Goal: Communication & Community: Connect with others

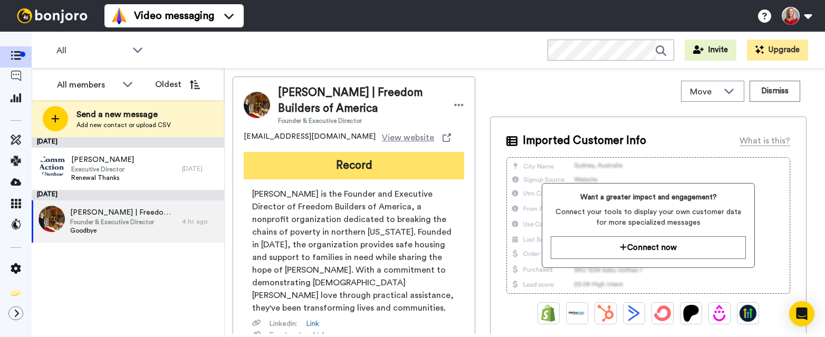
click at [334, 164] on button "Record" at bounding box center [354, 165] width 220 height 27
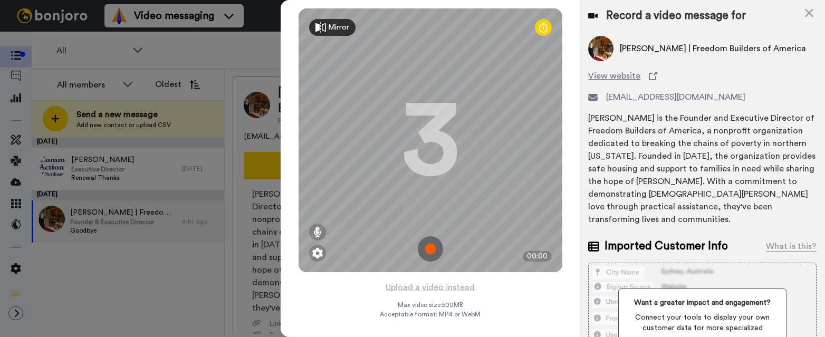
click at [434, 247] on img at bounding box center [430, 248] width 25 height 25
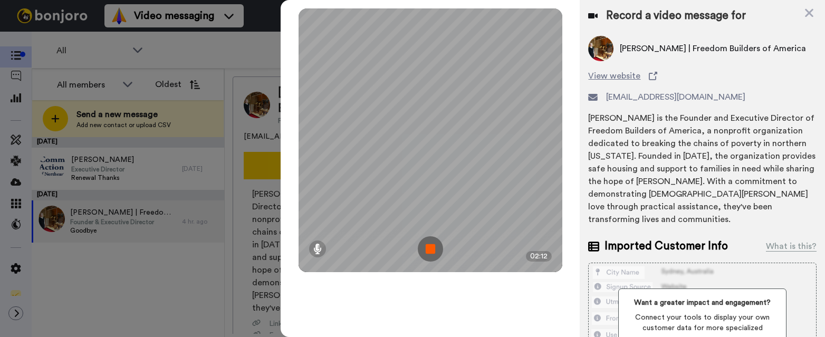
click at [433, 250] on img at bounding box center [430, 248] width 25 height 25
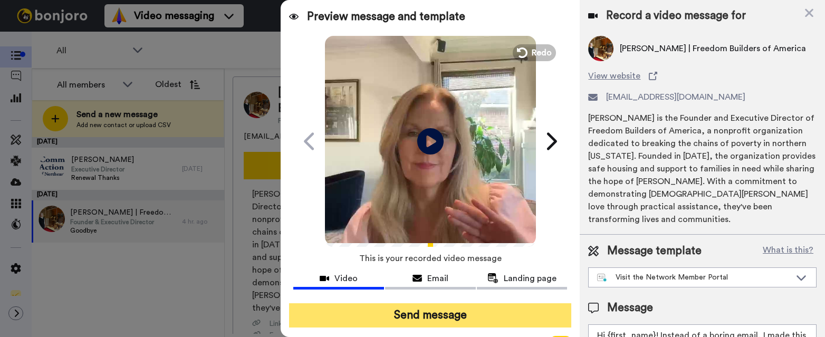
click at [432, 317] on button "Send message" at bounding box center [430, 315] width 283 height 24
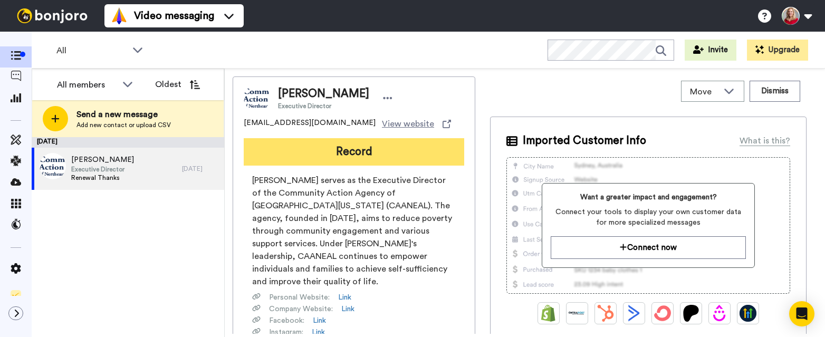
click at [366, 150] on button "Record" at bounding box center [354, 151] width 220 height 27
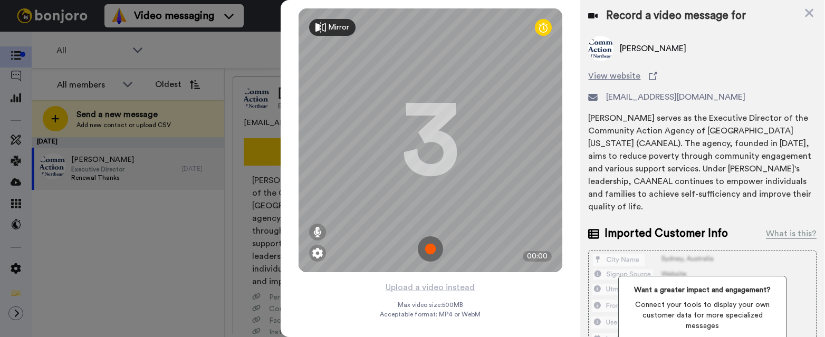
click at [433, 245] on img at bounding box center [430, 248] width 25 height 25
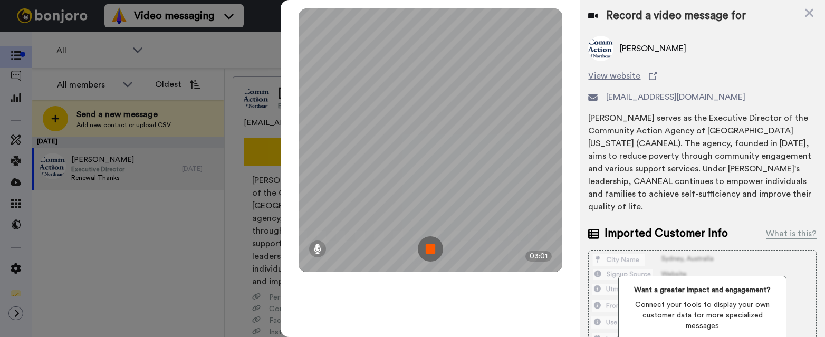
click at [435, 250] on img at bounding box center [430, 248] width 25 height 25
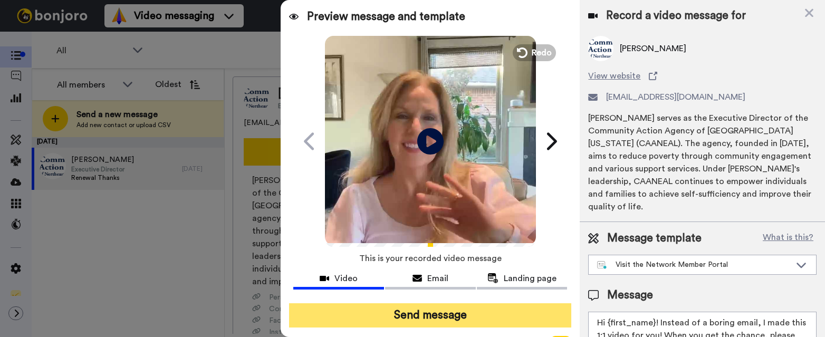
click at [421, 314] on button "Send message" at bounding box center [430, 315] width 283 height 24
